Goal: Information Seeking & Learning: Learn about a topic

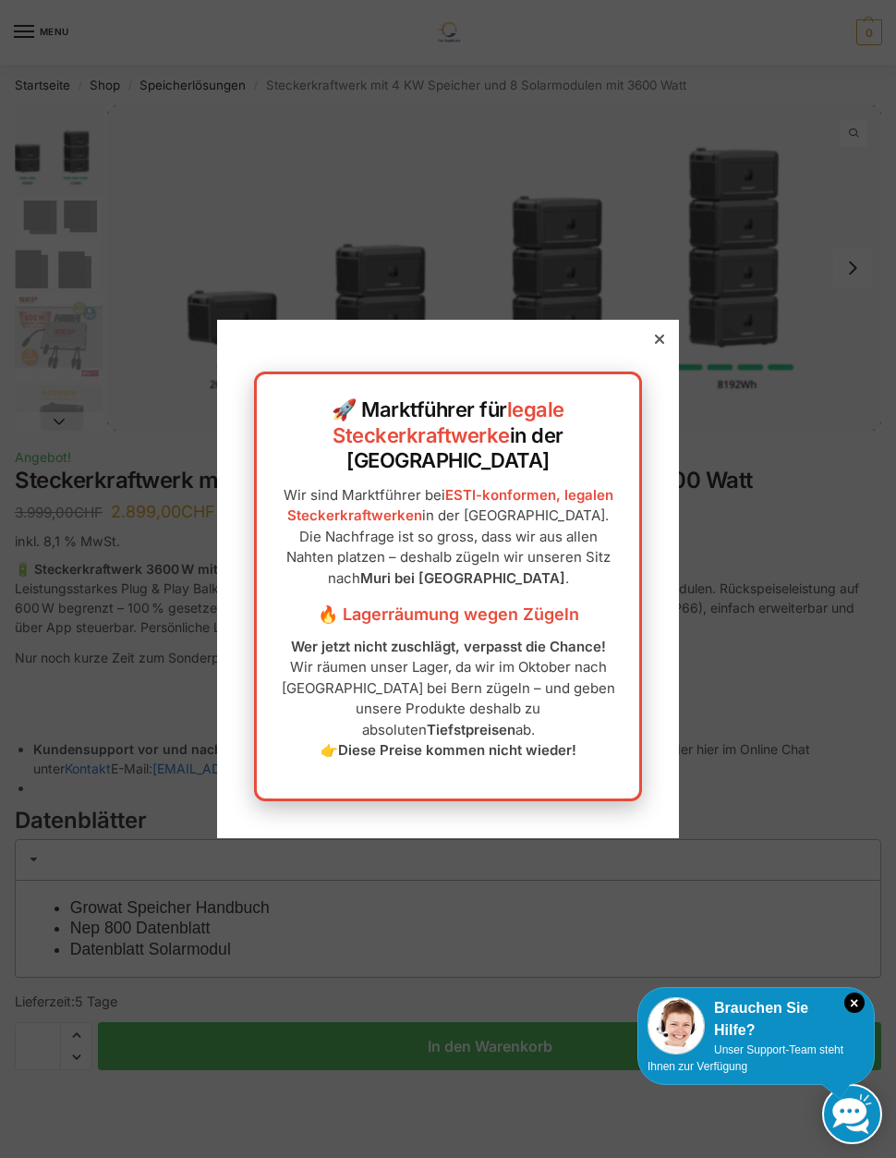
click at [656, 344] on icon at bounding box center [659, 339] width 9 height 9
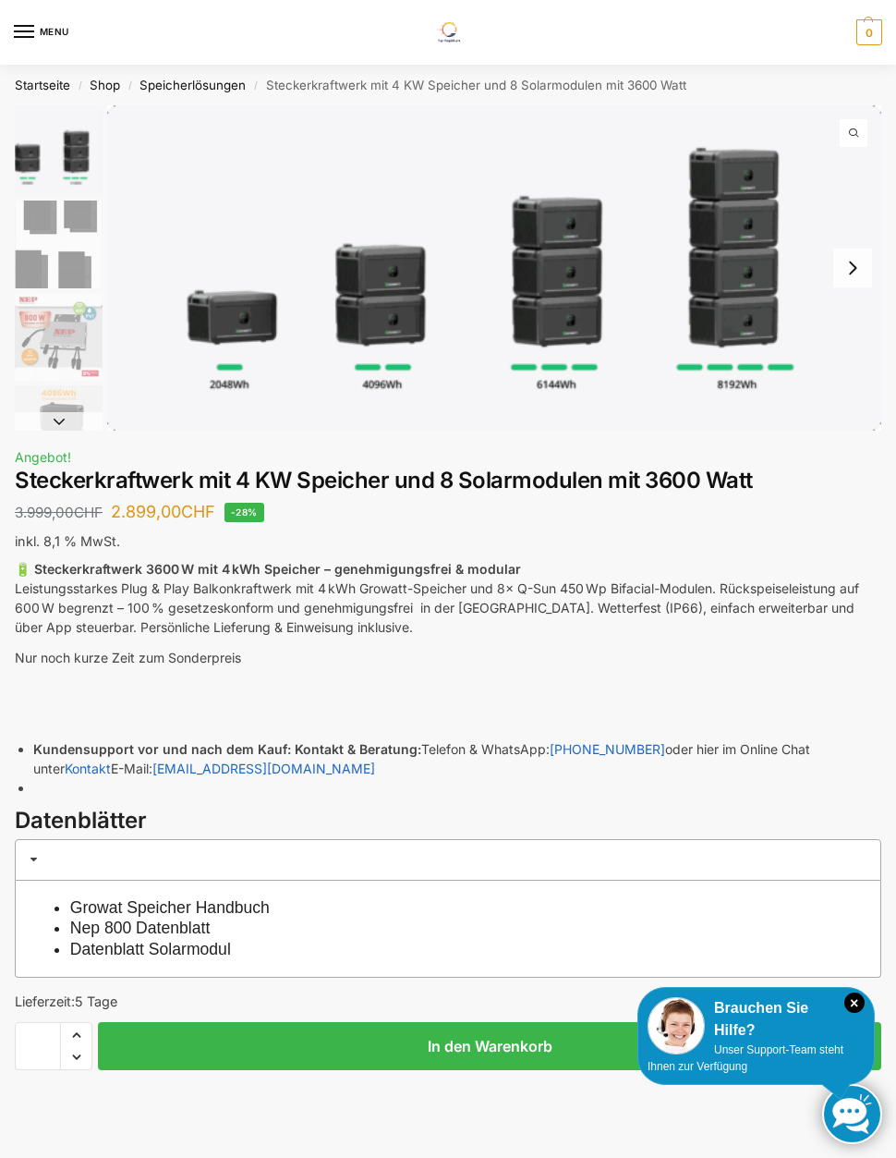
click at [852, 265] on button "Next slide" at bounding box center [853, 268] width 39 height 39
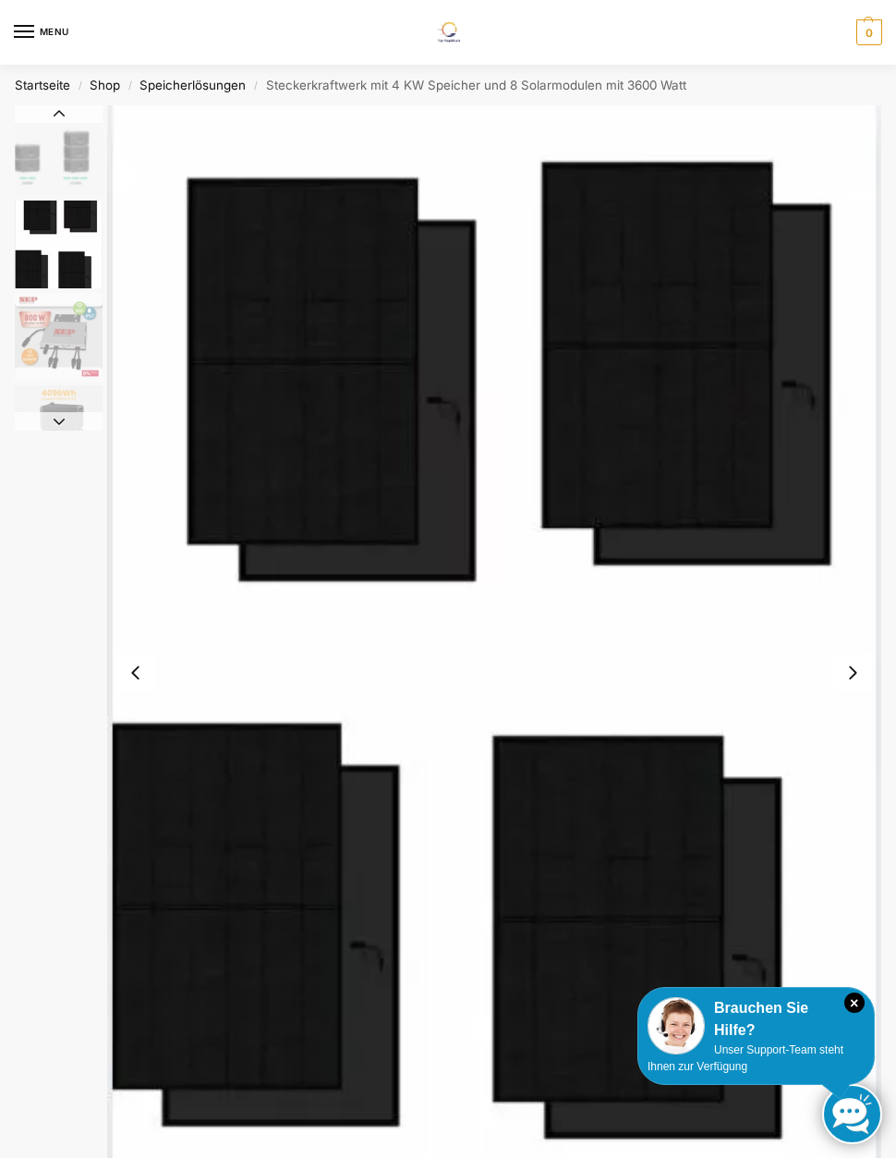
click at [858, 671] on button "Next slide" at bounding box center [853, 672] width 39 height 39
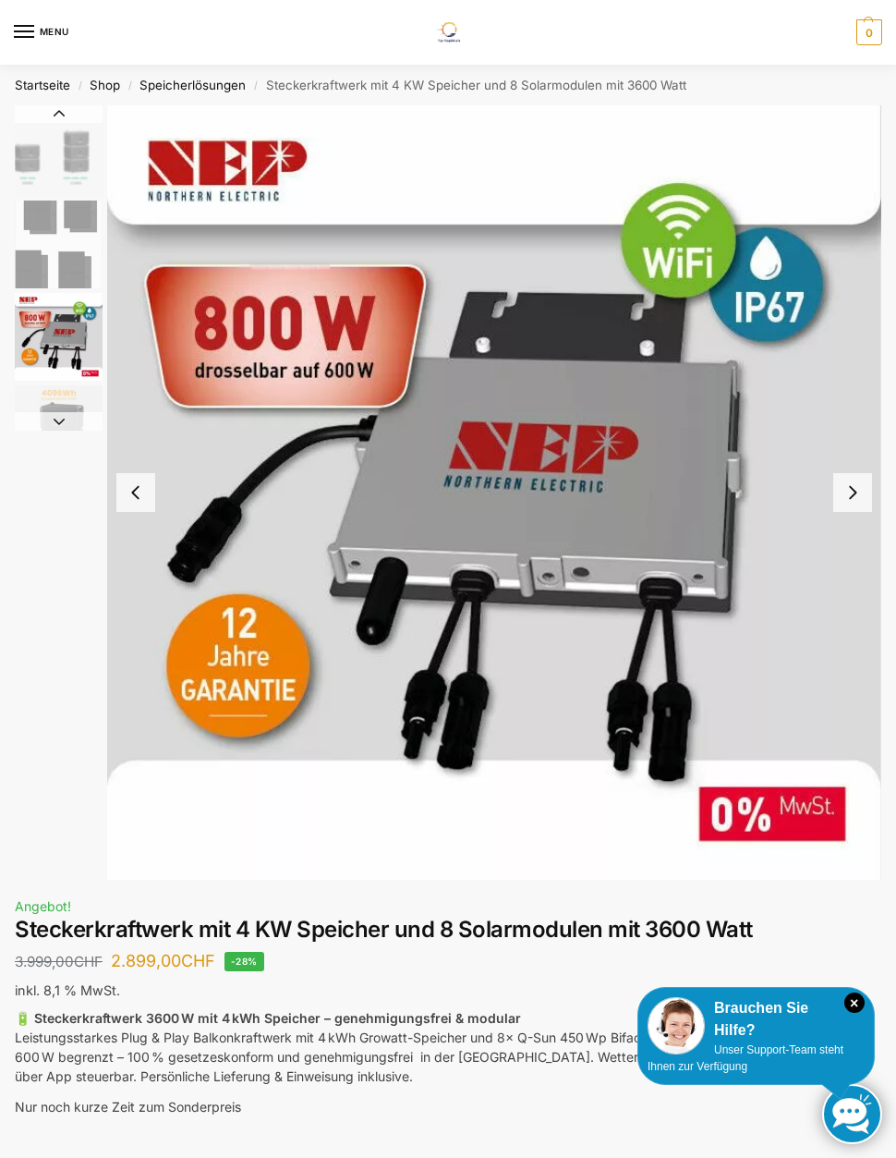
click at [847, 486] on button "Next slide" at bounding box center [853, 492] width 39 height 39
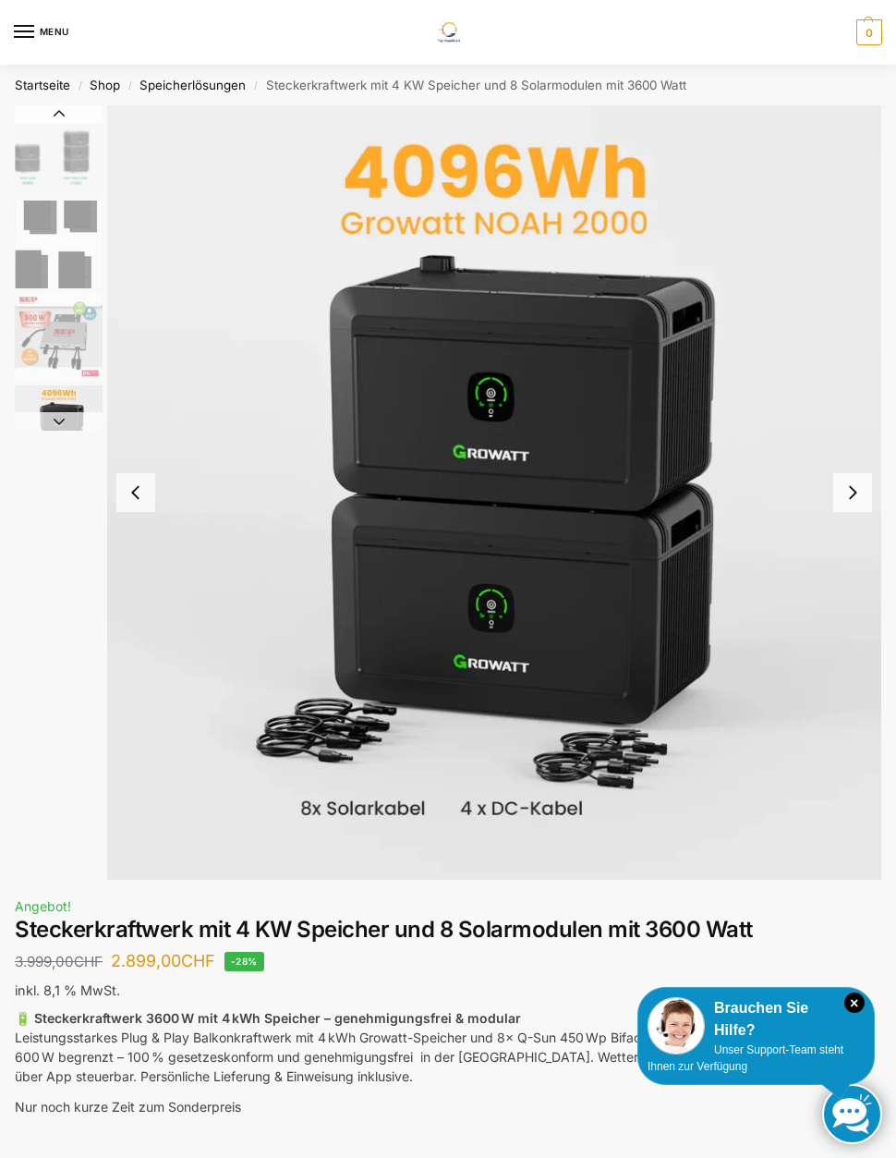
click at [140, 489] on button "Previous slide" at bounding box center [135, 492] width 39 height 39
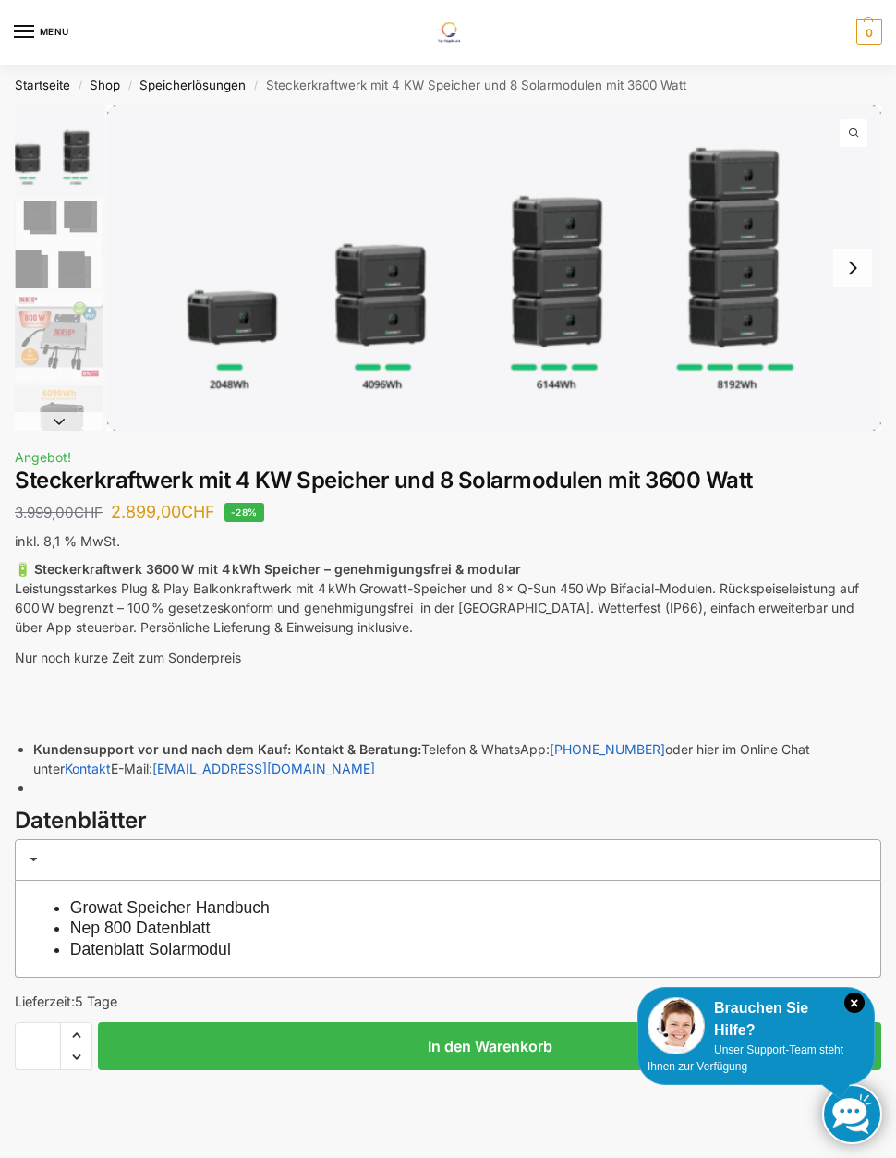
click at [732, 336] on img "1 / 9" at bounding box center [494, 267] width 774 height 325
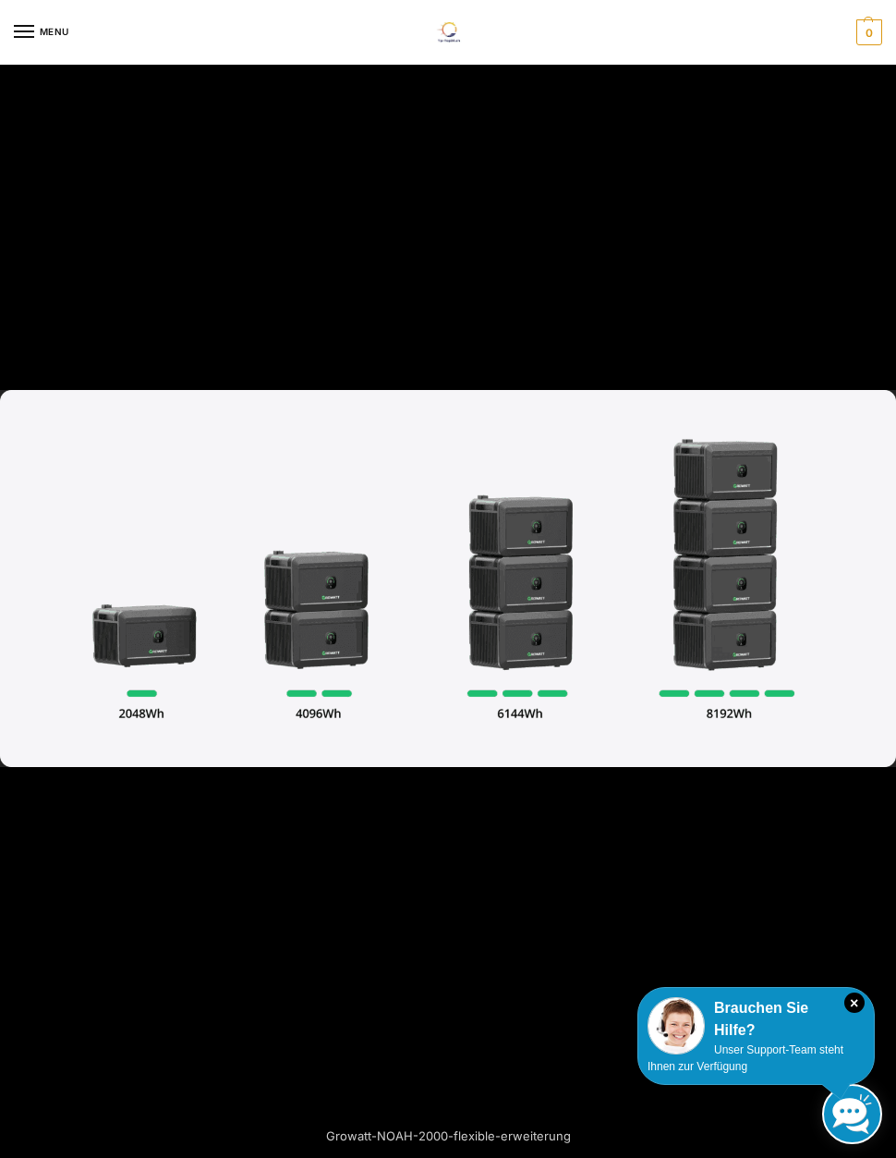
click at [746, 272] on div at bounding box center [448, 579] width 896 height 1158
click at [786, 288] on div at bounding box center [448, 579] width 896 height 1158
click at [847, 265] on div at bounding box center [448, 579] width 896 height 1158
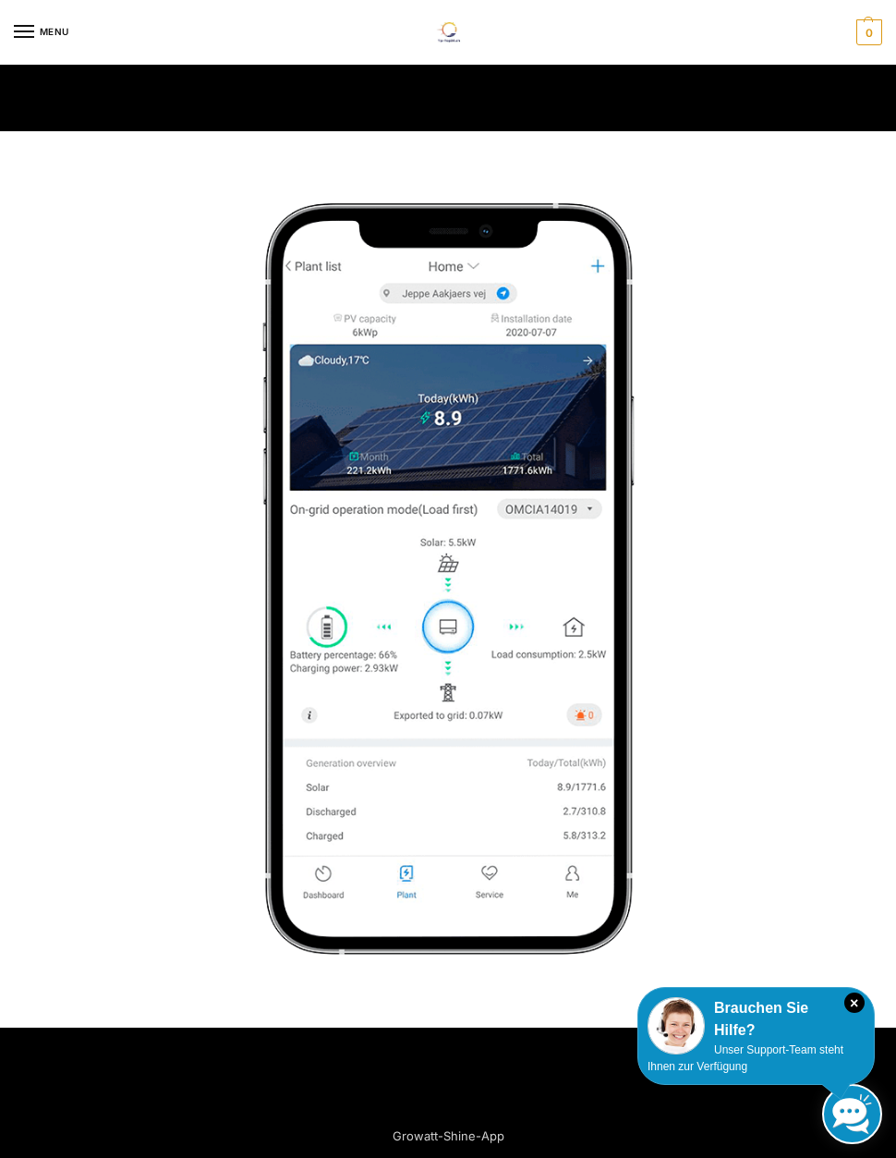
click at [867, 206] on img at bounding box center [448, 579] width 896 height 896
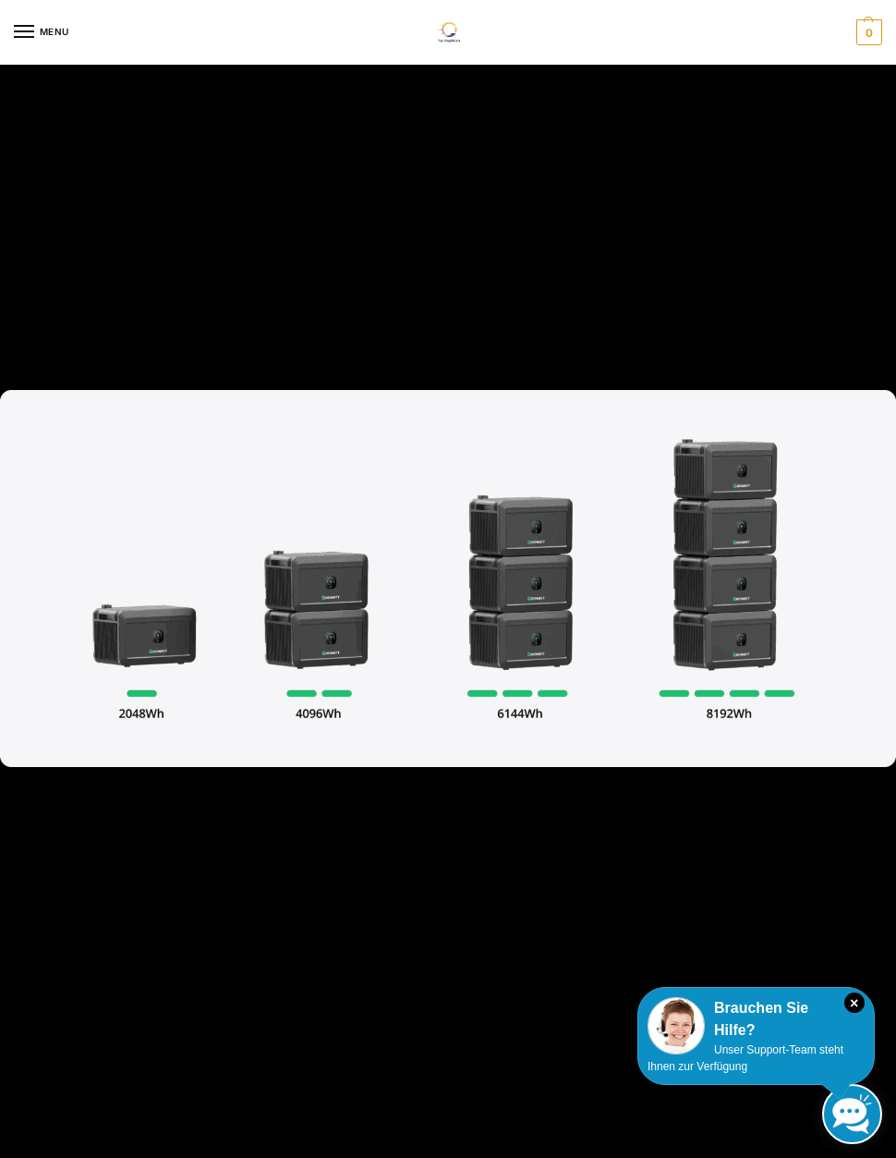
click at [806, 177] on div at bounding box center [448, 579] width 896 height 1158
click at [874, 105] on div at bounding box center [448, 579] width 896 height 1158
click at [873, 76] on div at bounding box center [448, 579] width 896 height 1158
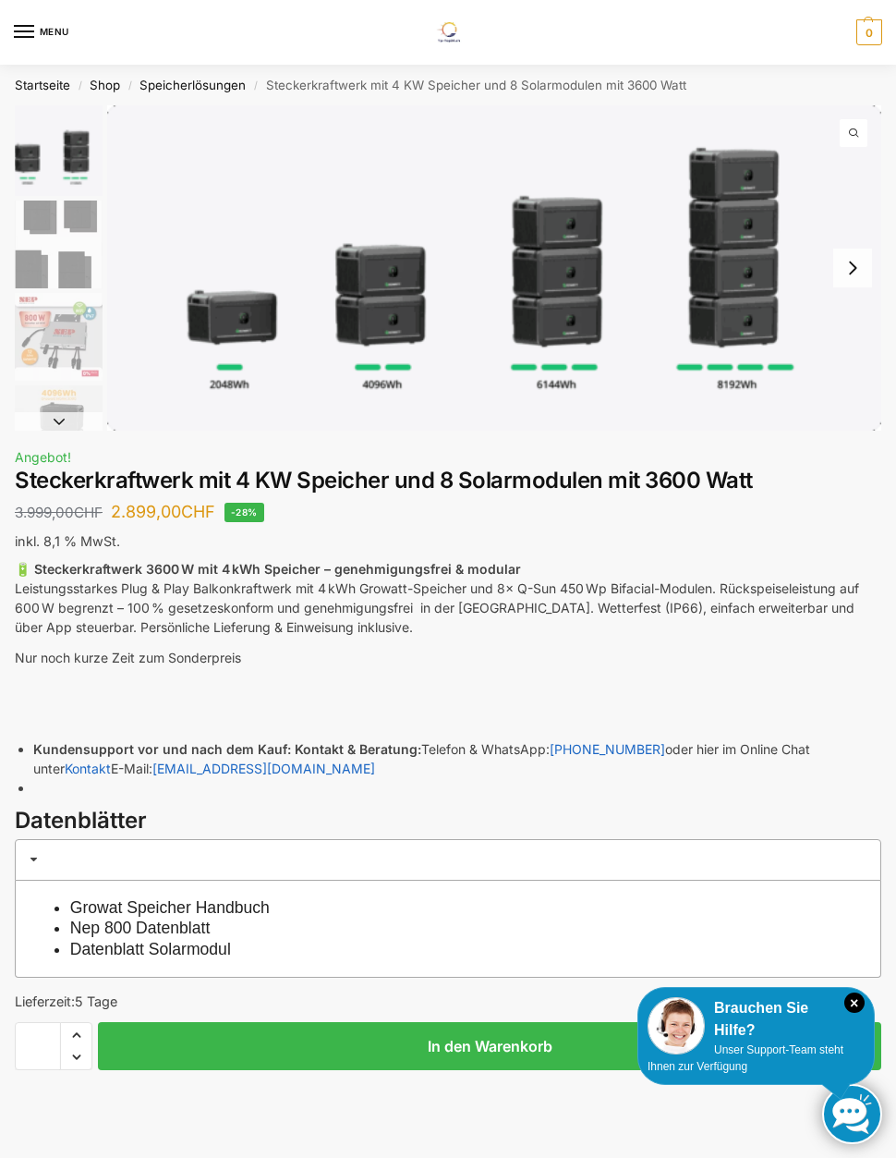
click at [739, 380] on img "1 / 9" at bounding box center [494, 267] width 774 height 325
click at [55, 414] on button "Next slide" at bounding box center [59, 421] width 88 height 18
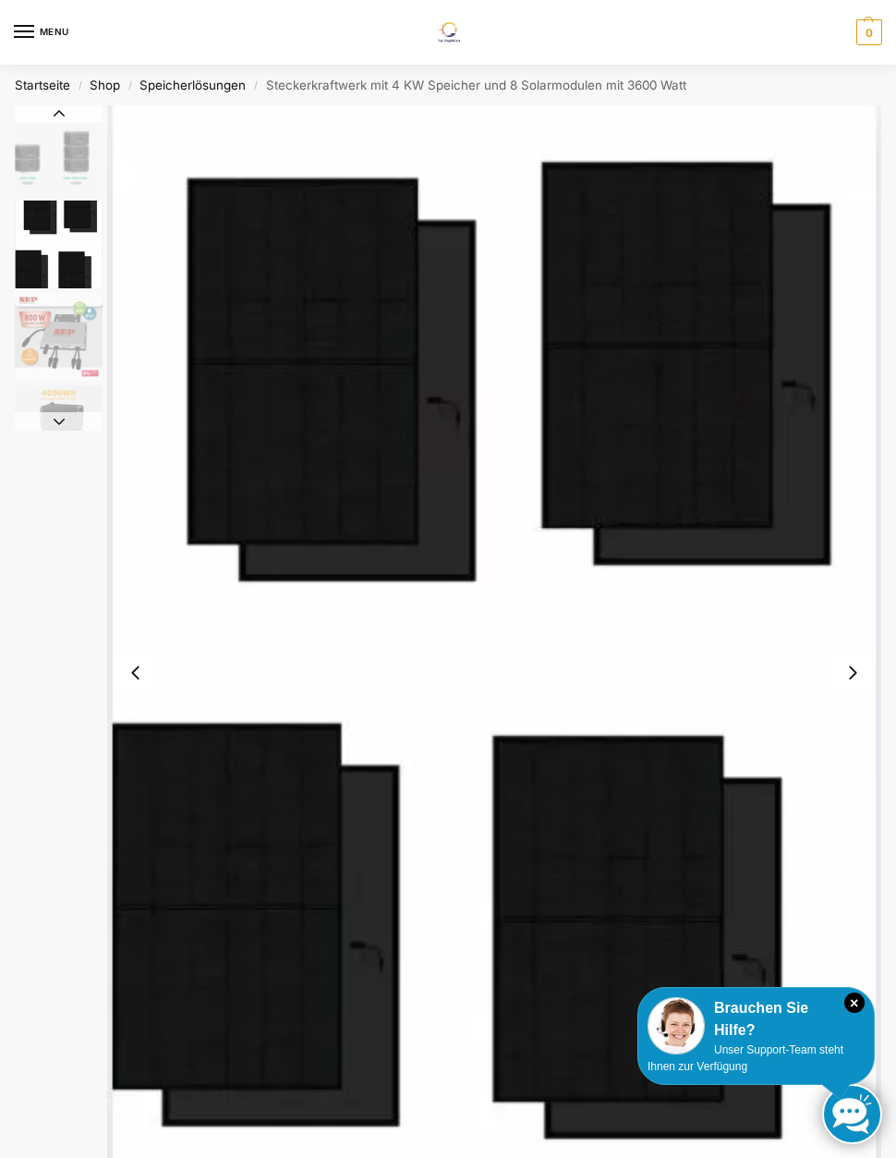
click at [55, 420] on button "Next slide" at bounding box center [59, 421] width 88 height 18
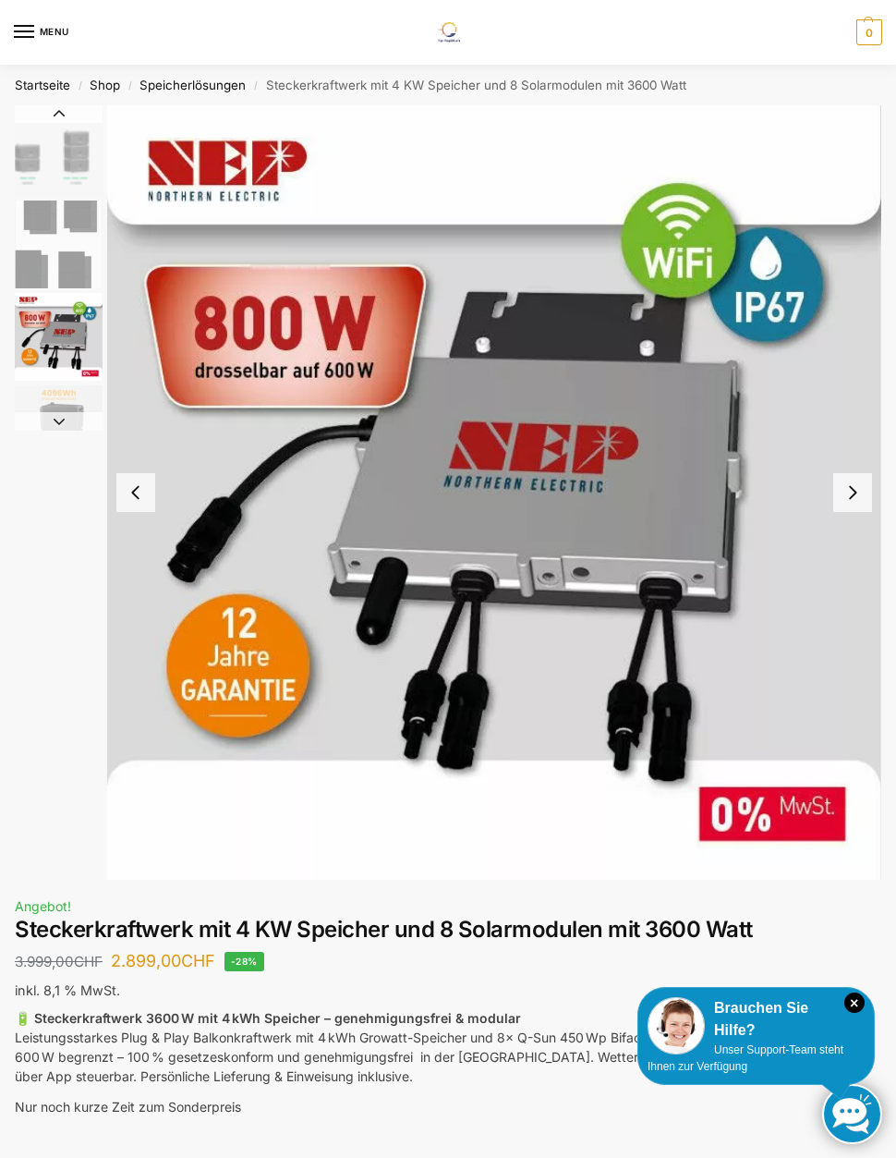
click at [62, 430] on button "Next slide" at bounding box center [59, 421] width 88 height 18
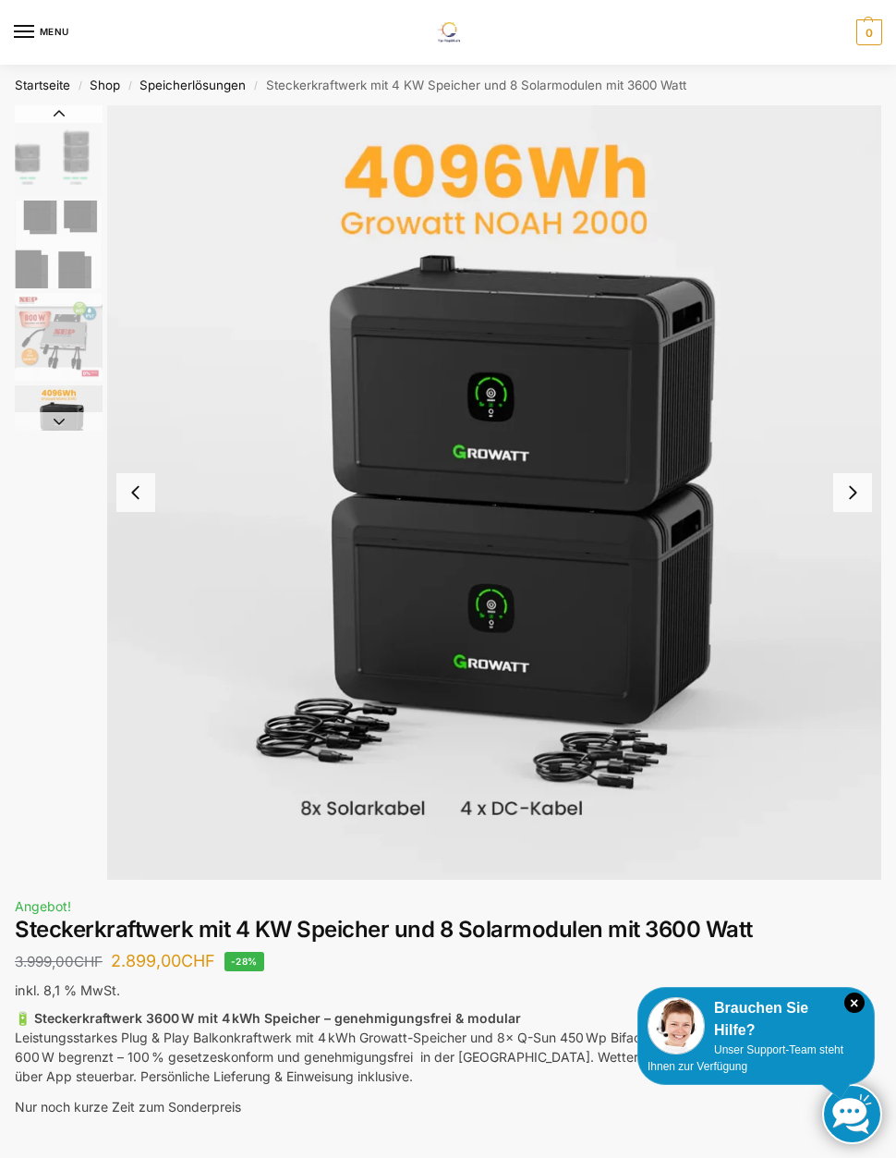
click at [60, 440] on div at bounding box center [448, 492] width 867 height 774
